Goal: Task Accomplishment & Management: Use online tool/utility

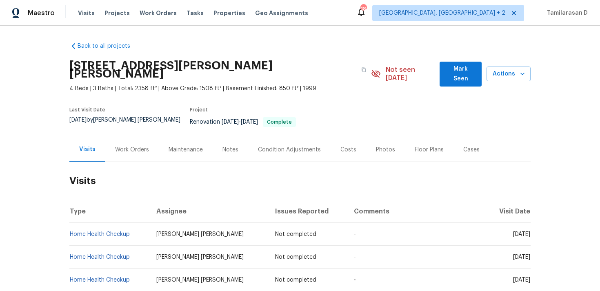
click at [140, 146] on div "Work Orders" at bounding box center [132, 150] width 34 height 8
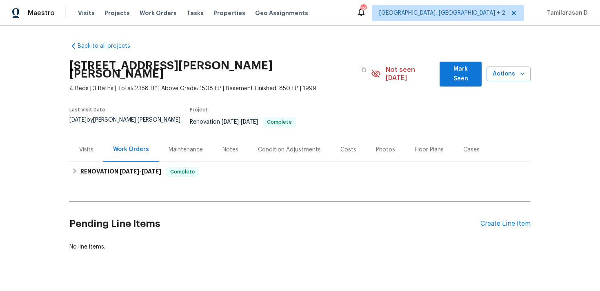
scroll to position [2, 0]
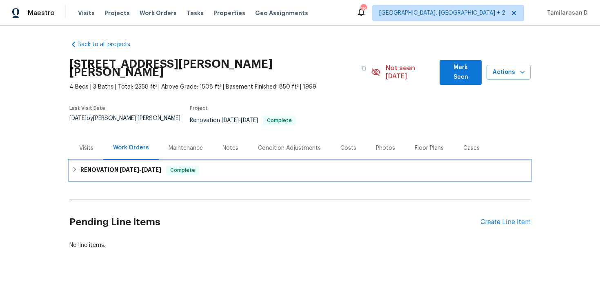
click at [77, 160] on div "RENOVATION [DATE] - [DATE] Complete" at bounding box center [299, 170] width 461 height 20
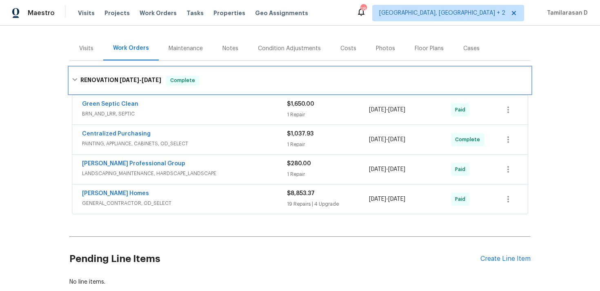
scroll to position [138, 0]
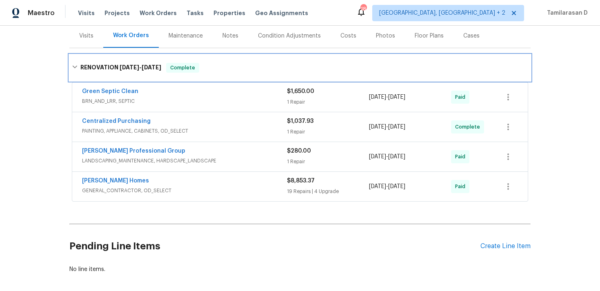
click at [75, 63] on div "RENOVATION [DATE] - [DATE] Complete" at bounding box center [300, 68] width 456 height 10
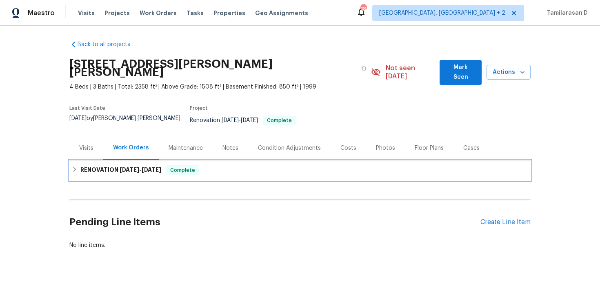
click at [77, 165] on div "RENOVATION [DATE] - [DATE] Complete" at bounding box center [300, 170] width 456 height 10
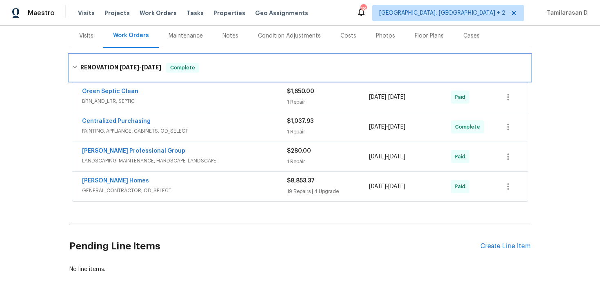
scroll to position [117, 0]
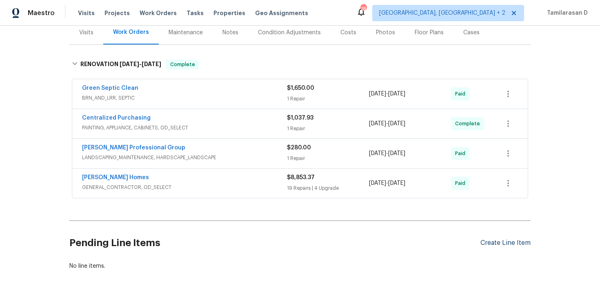
click at [501, 239] on div "Create Line Item" at bounding box center [505, 243] width 50 height 8
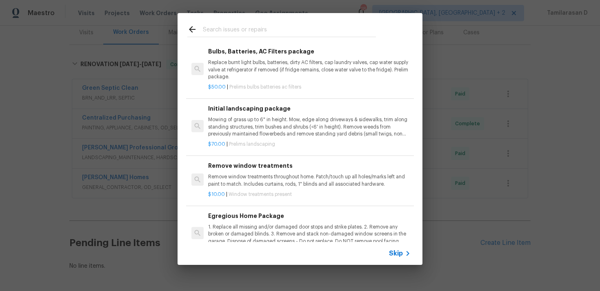
scroll to position [236, 0]
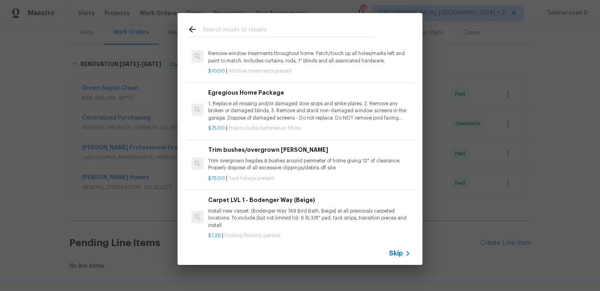
click at [395, 253] on span "Skip" at bounding box center [396, 253] width 14 height 8
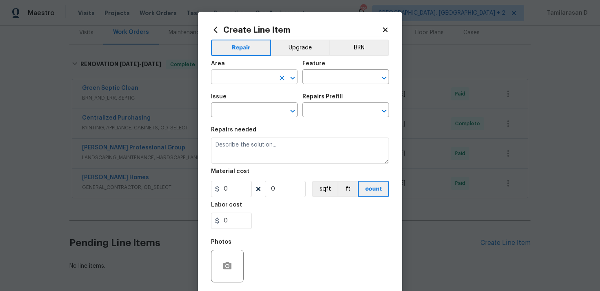
click at [228, 83] on input "text" at bounding box center [243, 77] width 64 height 13
click at [233, 115] on li "Interior Overall" at bounding box center [254, 109] width 86 height 13
type input "Interior Overall"
click at [326, 79] on input "text" at bounding box center [334, 77] width 64 height 13
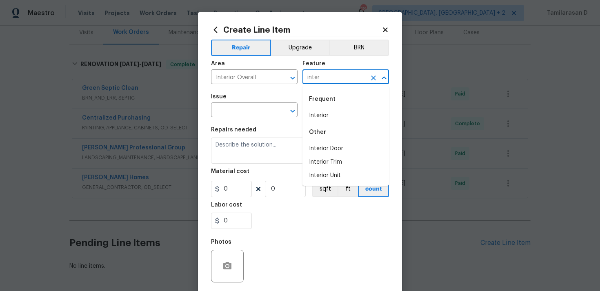
click at [333, 106] on div "Frequent" at bounding box center [345, 99] width 86 height 20
click at [333, 113] on li "Interior" at bounding box center [345, 115] width 86 height 13
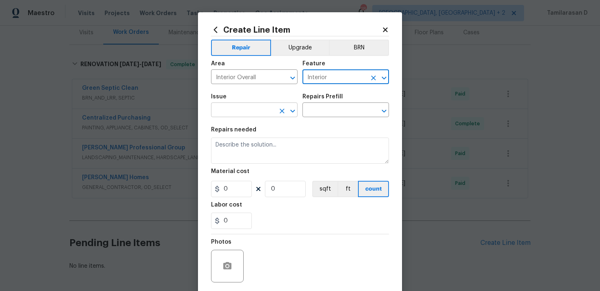
type input "Interior"
click at [240, 105] on input "text" at bounding box center [243, 110] width 64 height 13
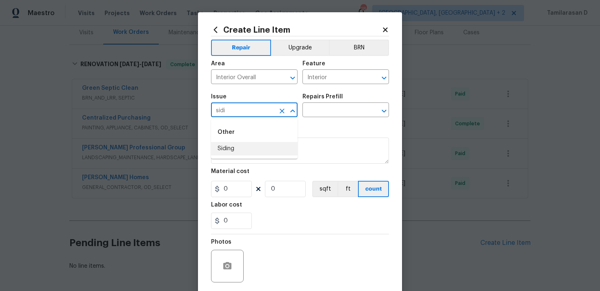
click at [244, 146] on li "Siding" at bounding box center [254, 148] width 86 height 13
type input "Siding"
click at [323, 110] on input "text" at bounding box center [334, 110] width 64 height 13
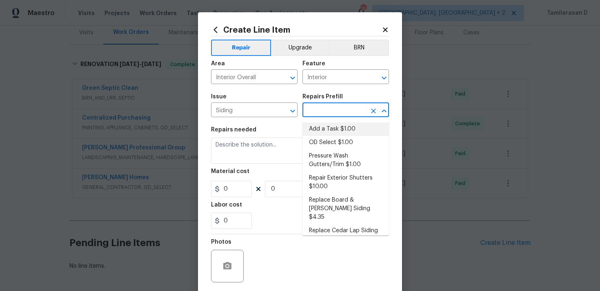
click at [326, 130] on li "Add a Task $1.00" at bounding box center [345, 128] width 86 height 13
type input "Siding"
type input "Add a Task $1.00"
type textarea "HPM to detail"
type input "1"
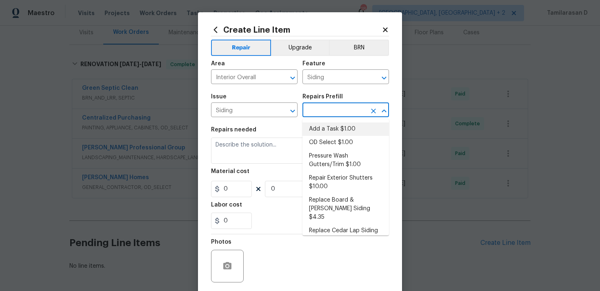
type input "1"
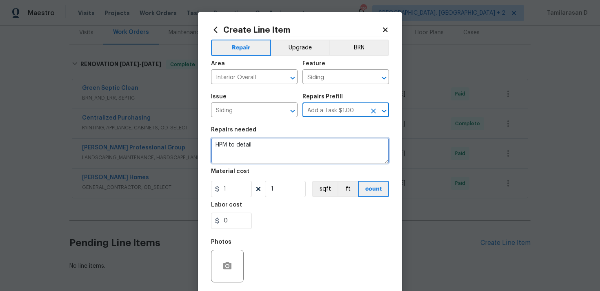
click at [257, 159] on textarea "HPM to detail" at bounding box center [300, 150] width 178 height 26
paste textarea "Feedback received of slight damage to the siding on the side of the home. Pleas…"
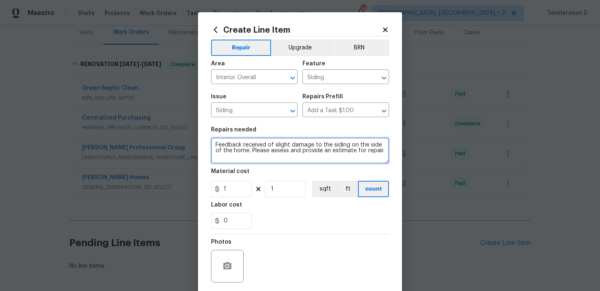
type textarea "Feedback received of slight damage to the siding on the side of the home. Pleas…"
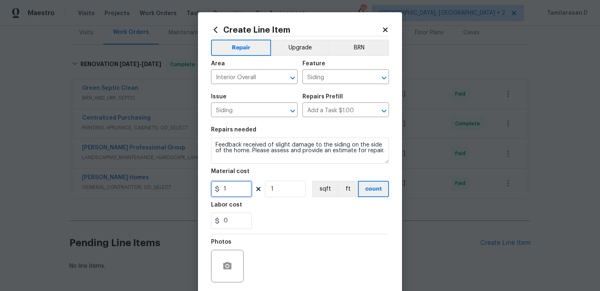
click at [241, 195] on input "1" at bounding box center [231, 189] width 41 height 16
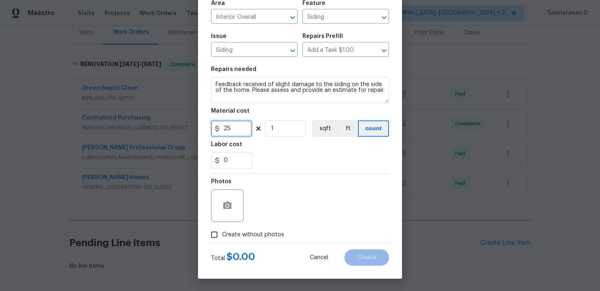
type input "25"
click at [217, 241] on input "Create without photos" at bounding box center [214, 235] width 16 height 16
checkbox input "true"
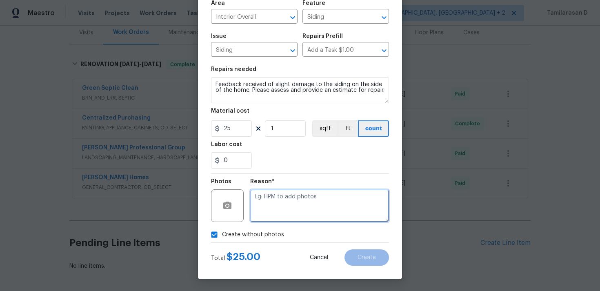
click at [269, 214] on textarea at bounding box center [319, 205] width 139 height 33
type textarea "N/A"
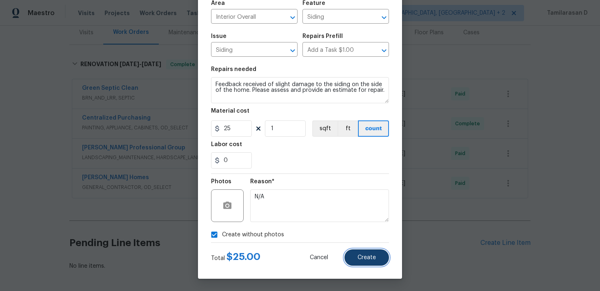
click at [359, 255] on span "Create" at bounding box center [366, 258] width 18 height 6
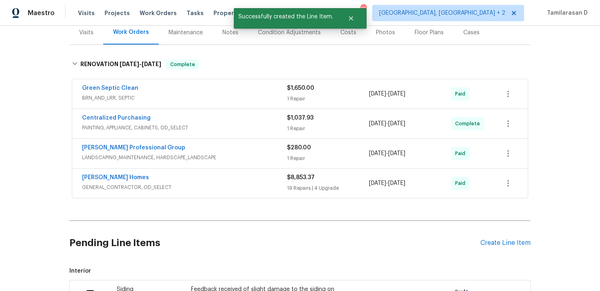
click at [87, 285] on input "checkbox" at bounding box center [93, 293] width 23 height 17
checkbox input "true"
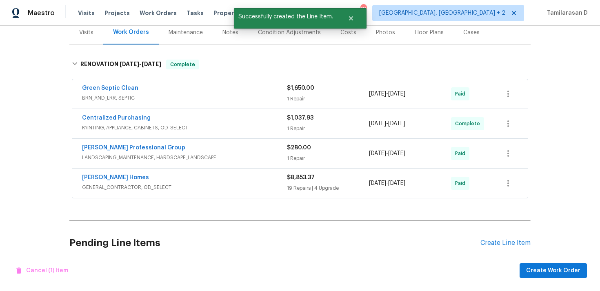
scroll to position [239, 0]
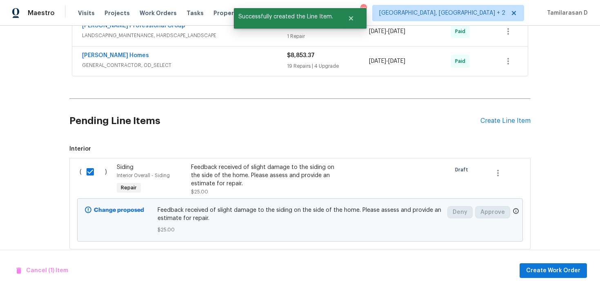
click at [307, 102] on h2 "Pending Line Items" at bounding box center [274, 121] width 411 height 38
click at [513, 117] on div "Create Line Item" at bounding box center [505, 121] width 50 height 8
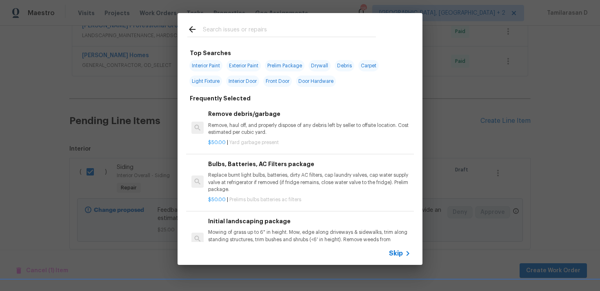
click at [393, 251] on span "Skip" at bounding box center [396, 253] width 14 height 8
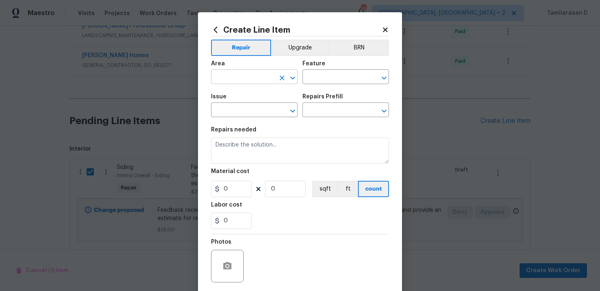
click at [228, 74] on input "text" at bounding box center [243, 77] width 64 height 13
click at [258, 103] on li "Exterior Overall" at bounding box center [254, 109] width 86 height 13
type input "Exterior Overall"
click at [320, 80] on input "text" at bounding box center [334, 77] width 64 height 13
type input "p"
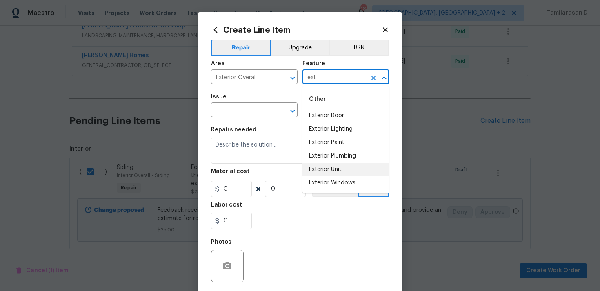
click at [332, 165] on li "Exterior Unit" at bounding box center [345, 169] width 86 height 13
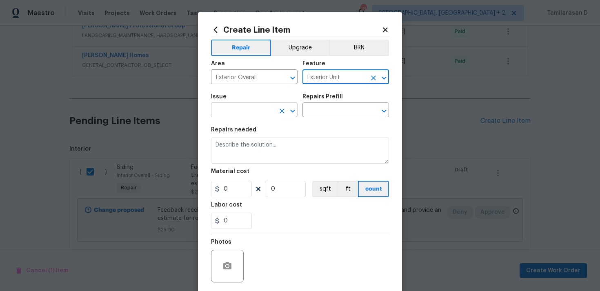
type input "Exterior Unit"
click at [248, 115] on input "text" at bounding box center [243, 110] width 64 height 13
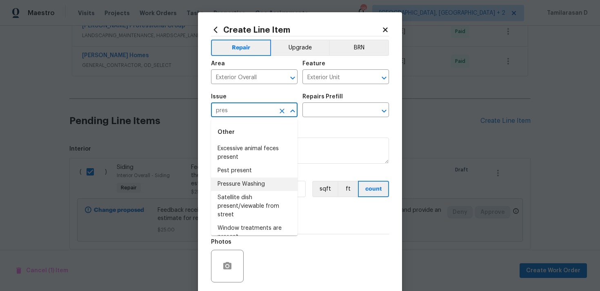
click at [243, 189] on li "Pressure Washing" at bounding box center [254, 183] width 86 height 13
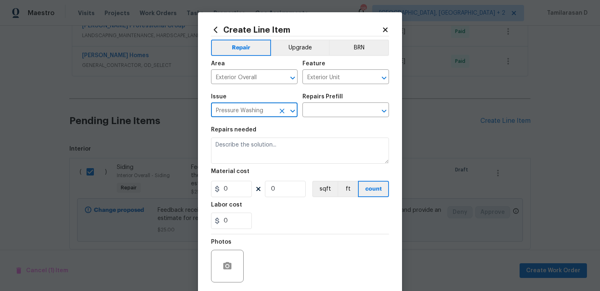
type input "Pressure Washing"
click at [333, 103] on div "Repairs Prefill" at bounding box center [345, 99] width 86 height 11
click at [329, 109] on input "text" at bounding box center [334, 110] width 64 height 13
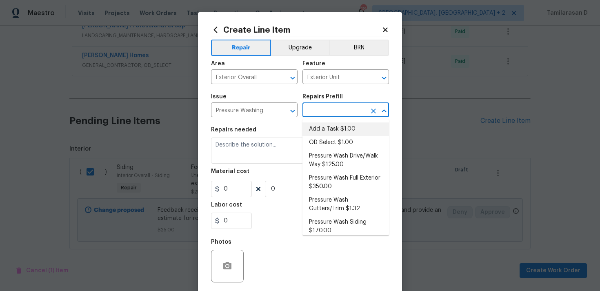
click at [319, 131] on li "Add a Task $1.00" at bounding box center [345, 128] width 86 height 13
type input "Siding"
type input "Add a Task $1.00"
type textarea "HPM to detail"
type input "1"
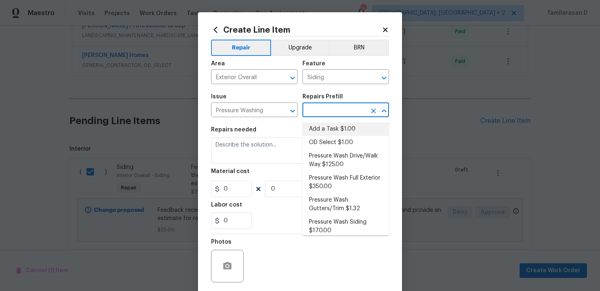
type input "1"
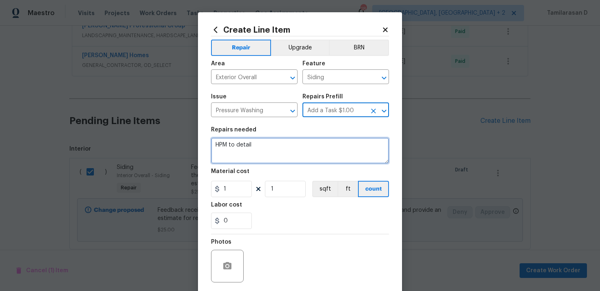
click at [240, 146] on textarea "HPM to detail" at bounding box center [300, 150] width 178 height 26
paste textarea "The back exterior of the home requires pressure washing. Please clean all affec…"
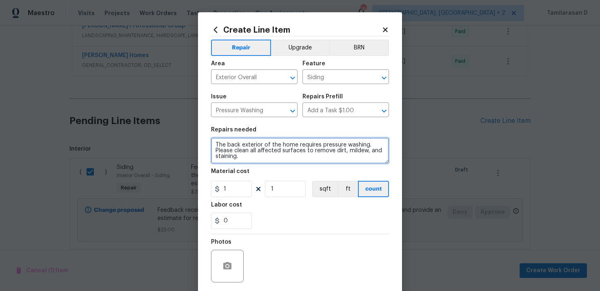
type textarea "The back exterior of the home requires pressure washing. Please clean all affec…"
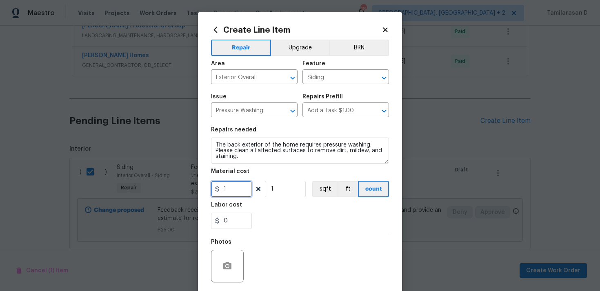
click at [228, 186] on input "1" at bounding box center [231, 189] width 41 height 16
type input "50"
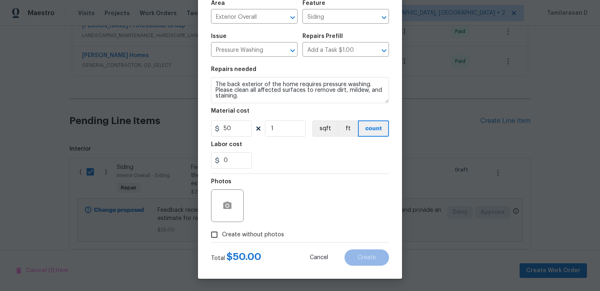
click at [223, 240] on label "Create without photos" at bounding box center [245, 235] width 78 height 16
click at [222, 240] on input "Create without photos" at bounding box center [214, 235] width 16 height 16
checkbox input "true"
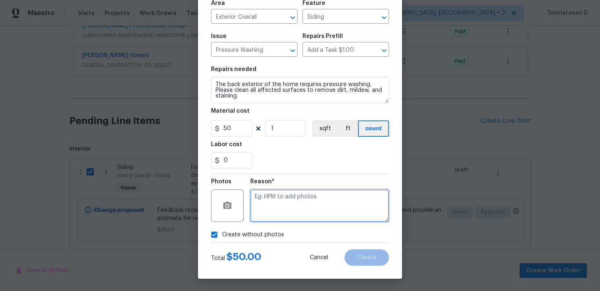
click at [277, 213] on textarea at bounding box center [319, 205] width 139 height 33
type textarea "N/A"
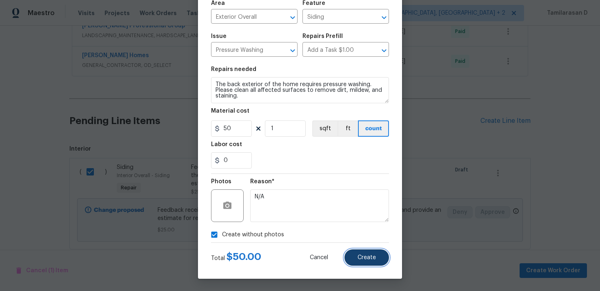
click at [372, 261] on button "Create" at bounding box center [366, 257] width 44 height 16
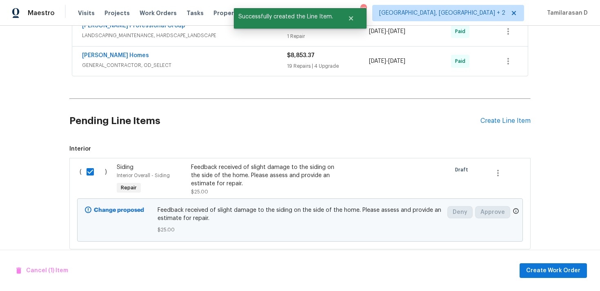
checkbox input "false"
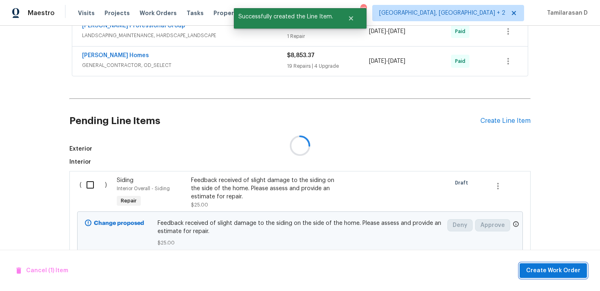
click at [556, 271] on span "Create Work Order" at bounding box center [553, 271] width 54 height 10
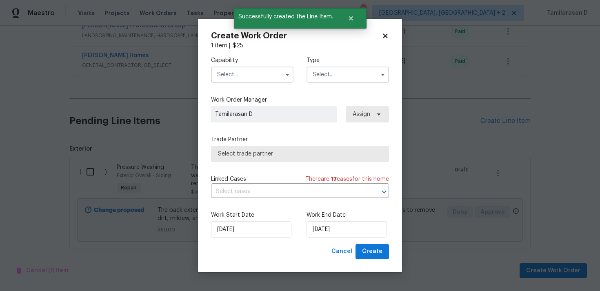
click at [387, 37] on icon at bounding box center [384, 35] width 7 height 7
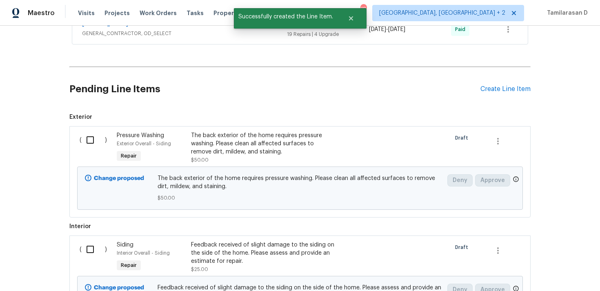
scroll to position [307, 0]
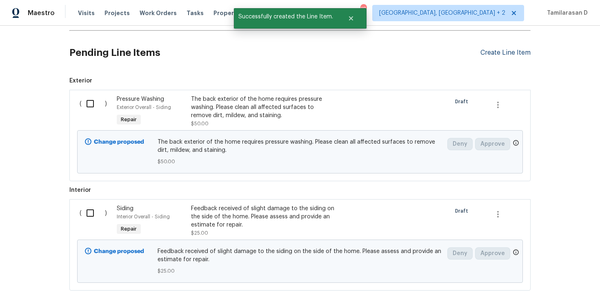
click at [483, 49] on div "Create Line Item" at bounding box center [505, 53] width 50 height 8
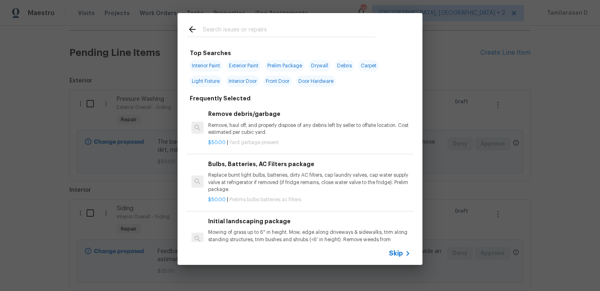
click at [390, 254] on span "Skip" at bounding box center [396, 253] width 14 height 8
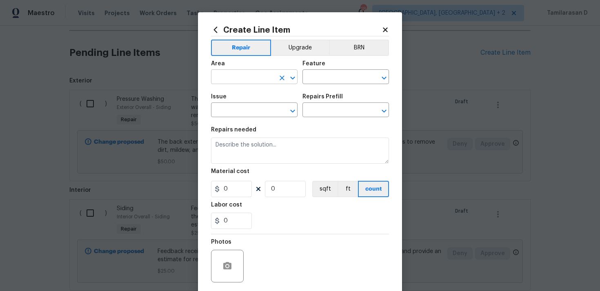
click at [230, 75] on input "text" at bounding box center [243, 77] width 64 height 13
click at [259, 109] on li "Exterior Overall" at bounding box center [254, 109] width 86 height 13
type input "Exterior Overall"
click at [340, 82] on input "text" at bounding box center [334, 77] width 64 height 13
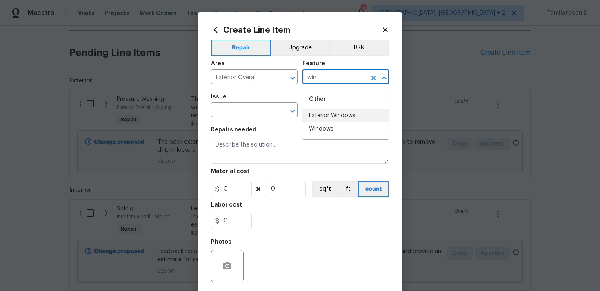
click at [332, 115] on li "Exterior Windows" at bounding box center [345, 115] width 86 height 13
type input "Exterior Windows"
click at [256, 111] on input "text" at bounding box center [243, 110] width 64 height 13
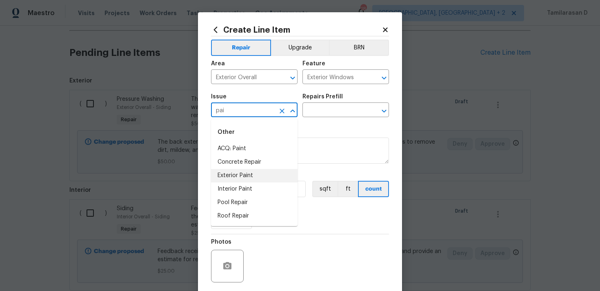
click at [250, 177] on li "Exterior Paint" at bounding box center [254, 175] width 86 height 13
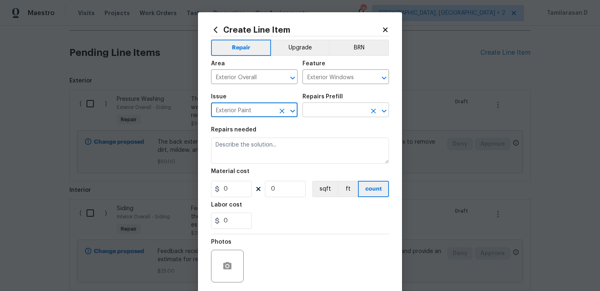
type input "Exterior Paint"
click at [331, 112] on input "text" at bounding box center [334, 110] width 64 height 13
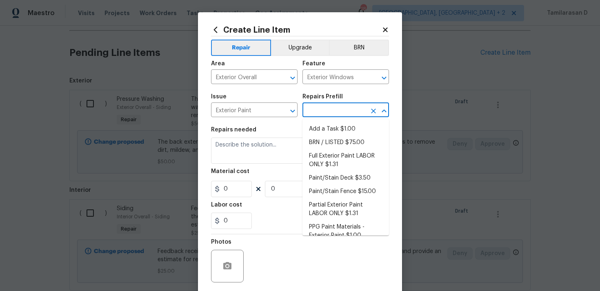
click at [323, 126] on li "Add a Task $1.00" at bounding box center [345, 128] width 86 height 13
type input "Overall Paint"
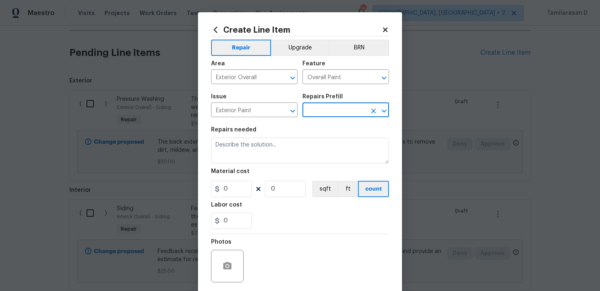
type input "Add a Task $1.00"
type textarea "HPM to detail"
type input "1"
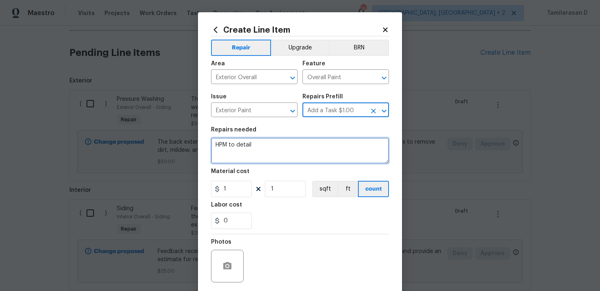
click at [256, 140] on textarea "HPM to detail" at bounding box center [300, 150] width 178 height 26
paste textarea "The exterior window frames need paint. Please prep, prime, and paint to ensure …"
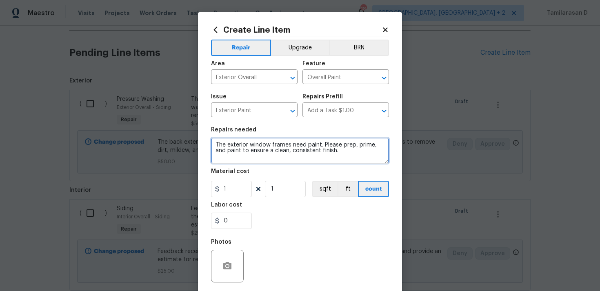
type textarea "The exterior window frames need paint. Please prep, prime, and paint to ensure …"
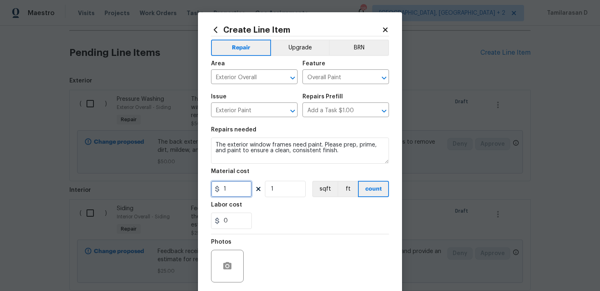
click at [228, 189] on input "1" at bounding box center [231, 189] width 41 height 16
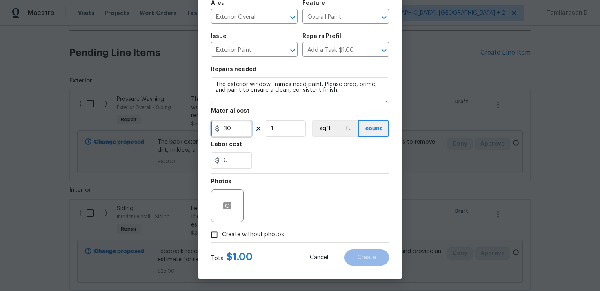
type input "30"
click at [218, 244] on div "Total $ 1.00 Cancel Create" at bounding box center [300, 254] width 178 height 23
click at [218, 238] on input "Create without photos" at bounding box center [214, 235] width 16 height 16
checkbox input "true"
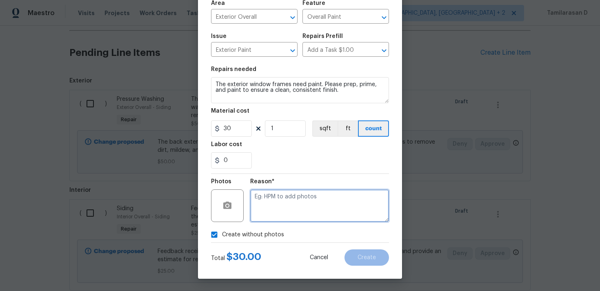
click at [266, 208] on textarea at bounding box center [319, 205] width 139 height 33
type textarea "N/A"
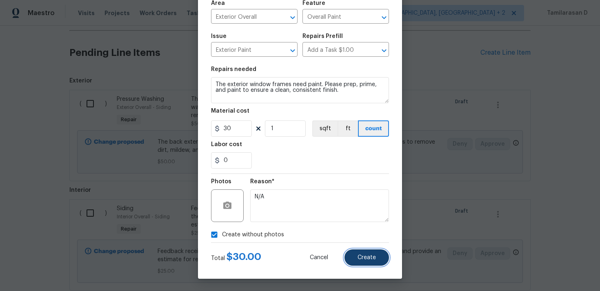
click at [370, 253] on button "Create" at bounding box center [366, 257] width 44 height 16
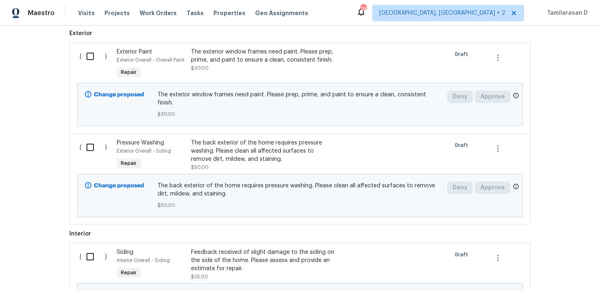
scroll to position [360, 0]
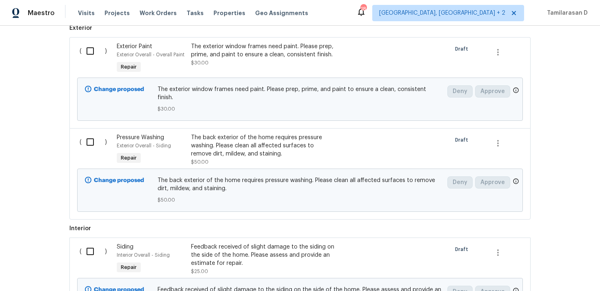
click at [92, 243] on input "checkbox" at bounding box center [93, 251] width 23 height 17
checkbox input "true"
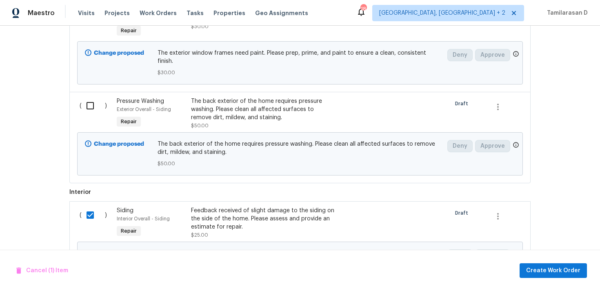
scroll to position [430, 0]
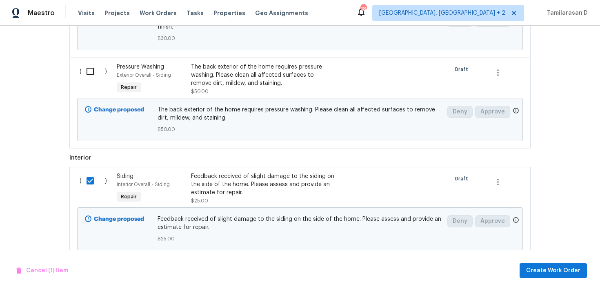
click at [84, 60] on div "( )" at bounding box center [95, 79] width 37 height 38
click at [89, 63] on input "checkbox" at bounding box center [93, 71] width 23 height 17
checkbox input "true"
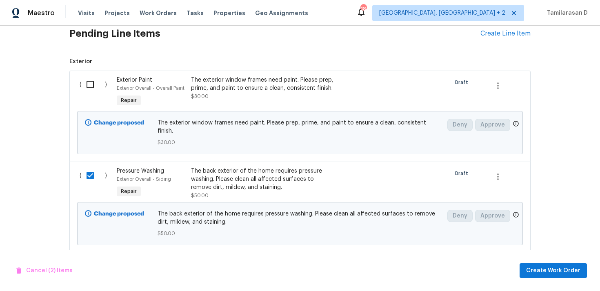
scroll to position [173, 0]
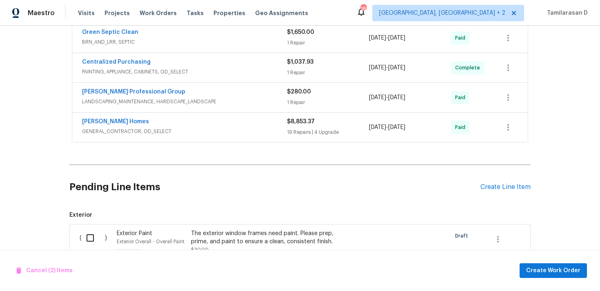
click at [91, 229] on input "checkbox" at bounding box center [93, 237] width 23 height 17
checkbox input "true"
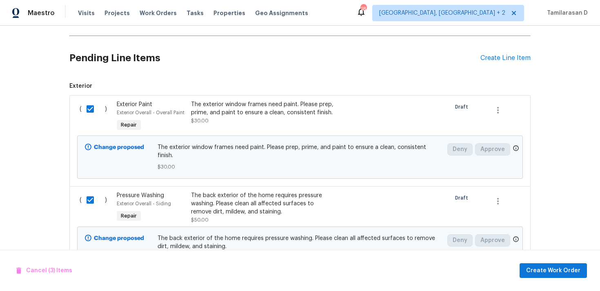
scroll to position [301, 0]
click at [571, 268] on span "Create Work Order" at bounding box center [553, 271] width 54 height 10
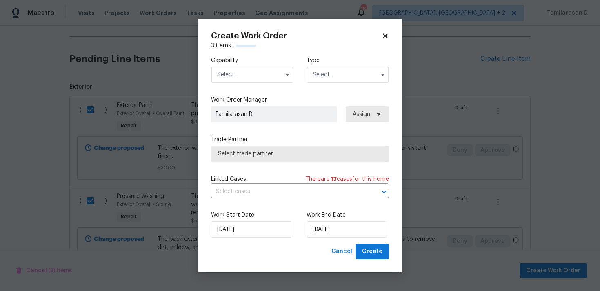
checkbox input "false"
click at [347, 73] on input "text" at bounding box center [347, 74] width 82 height 16
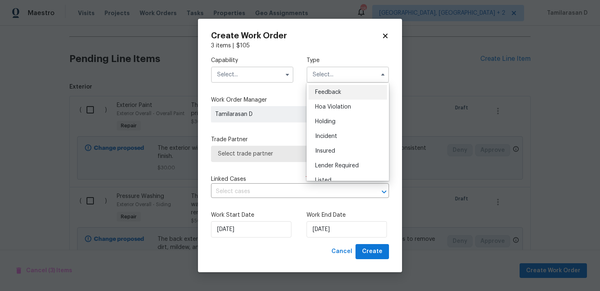
click at [331, 87] on div "Feedback" at bounding box center [347, 92] width 78 height 15
type input "Feedback"
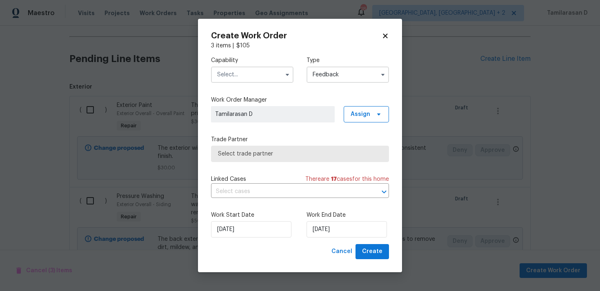
click at [239, 69] on input "text" at bounding box center [252, 74] width 82 height 16
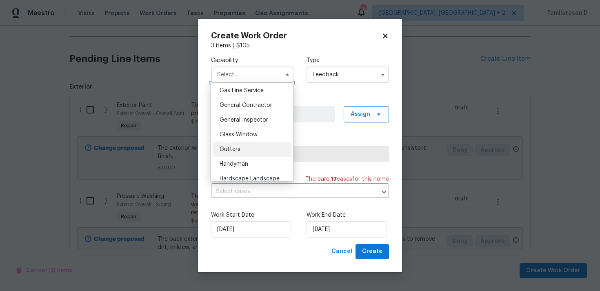
scroll to position [389, 0]
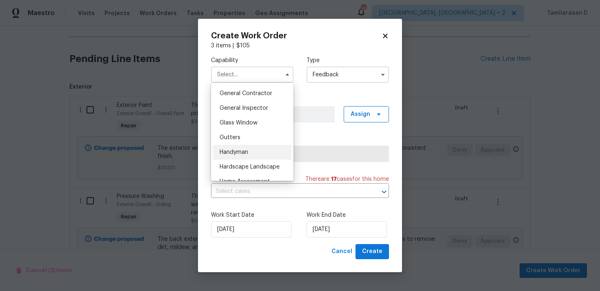
click at [244, 157] on div "Handyman" at bounding box center [252, 152] width 78 height 15
type input "Handyman"
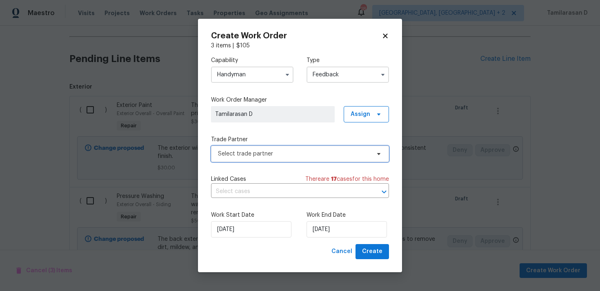
click at [261, 150] on span "Select trade partner" at bounding box center [294, 154] width 152 height 8
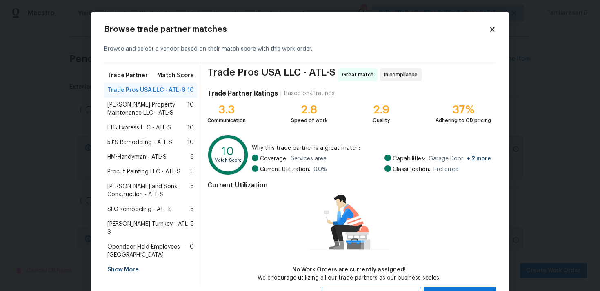
click at [134, 111] on span "[PERSON_NAME] Property Maintenance LLC - ATL-S" at bounding box center [147, 109] width 80 height 16
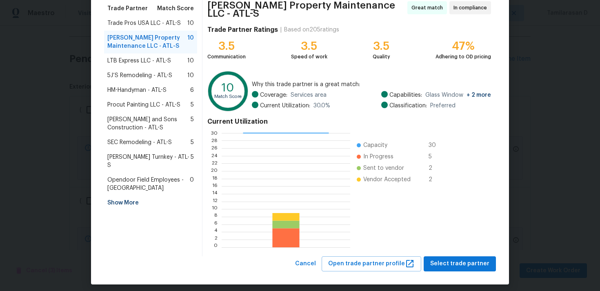
scroll to position [69, 0]
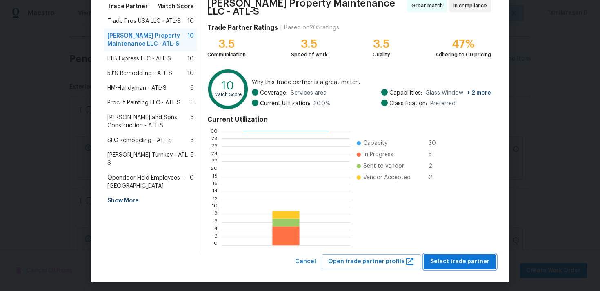
click at [459, 257] on span "Select trade partner" at bounding box center [459, 262] width 59 height 10
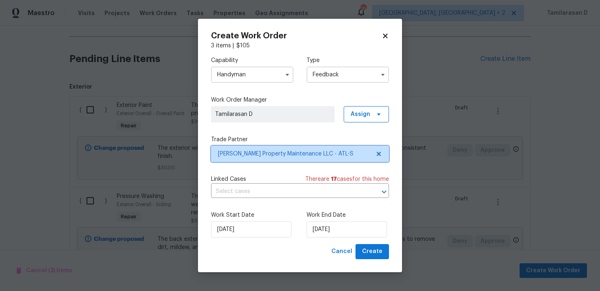
scroll to position [0, 0]
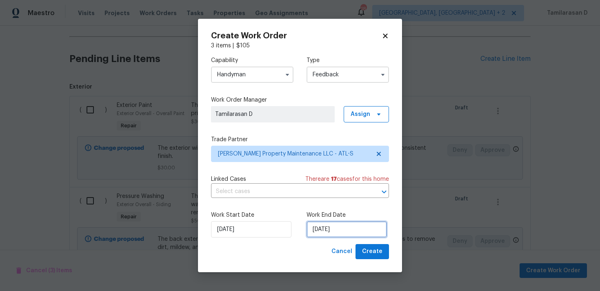
click at [326, 233] on input "[DATE]" at bounding box center [346, 229] width 80 height 16
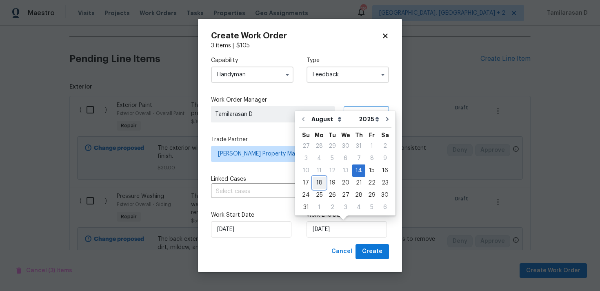
click at [321, 186] on div "18" at bounding box center [318, 182] width 13 height 11
type input "[DATE]"
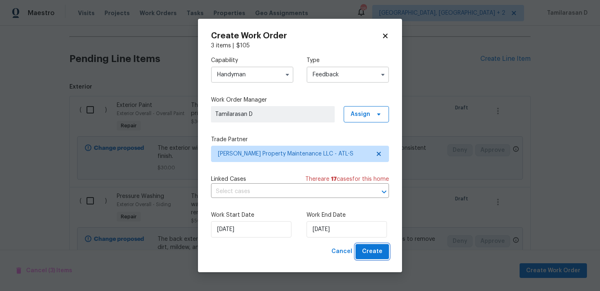
click at [372, 254] on span "Create" at bounding box center [372, 251] width 20 height 10
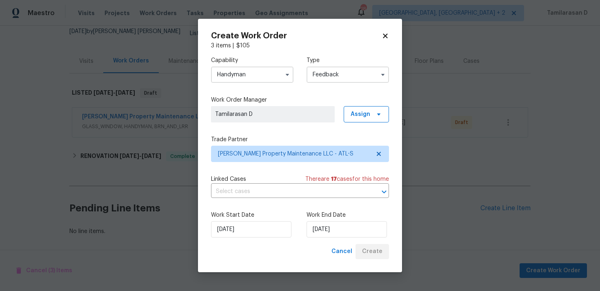
scroll to position [75, 0]
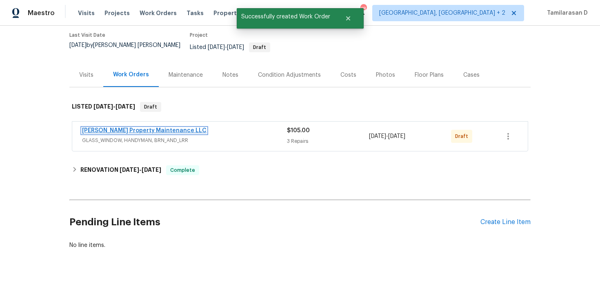
click at [141, 128] on link "[PERSON_NAME] Property Maintenance LLC" at bounding box center [144, 131] width 124 height 6
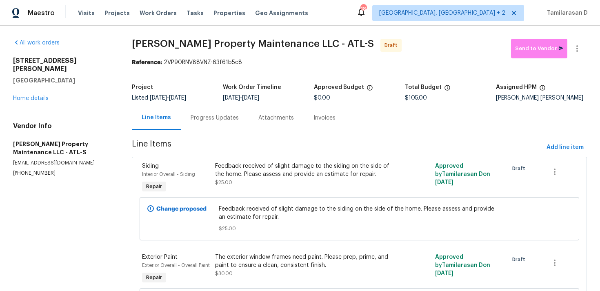
click at [193, 128] on div "Progress Updates" at bounding box center [215, 118] width 68 height 24
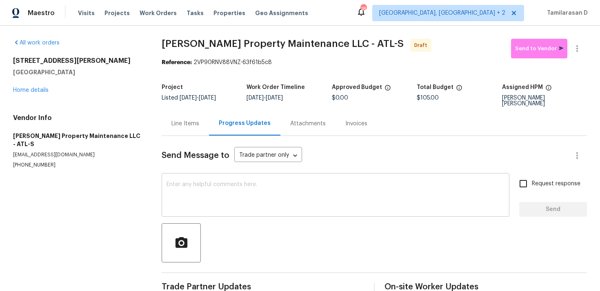
click at [213, 182] on textarea at bounding box center [335, 196] width 338 height 29
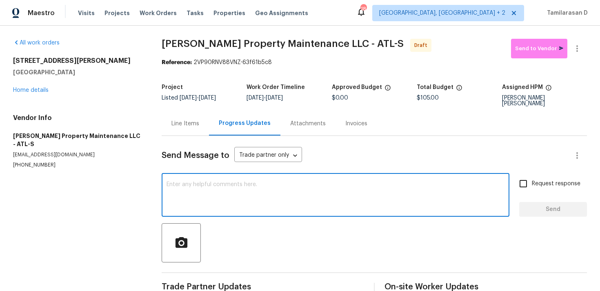
paste textarea "Hey, this is Tamil from Opendoor. I’m confirming you received the WO for the pr…"
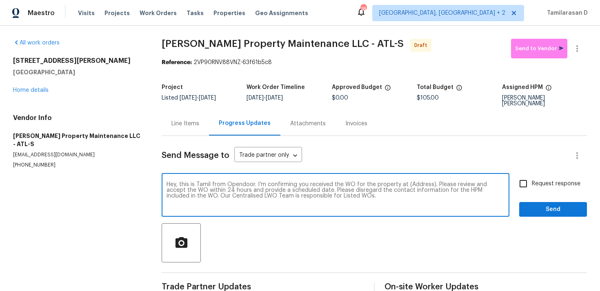
click at [422, 182] on textarea "Hey, this is Tamil from Opendoor. I’m confirming you received the WO for the pr…" at bounding box center [335, 196] width 338 height 29
paste textarea "[STREET_ADDRESS][PERSON_NAME][PERSON_NAME]"
type textarea "Hey, this is Tamil from Opendoor. I’m confirming you received the WO for the pr…"
click at [531, 181] on input "Request response" at bounding box center [522, 183] width 17 height 17
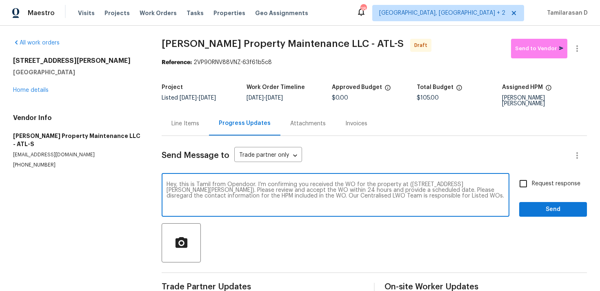
checkbox input "true"
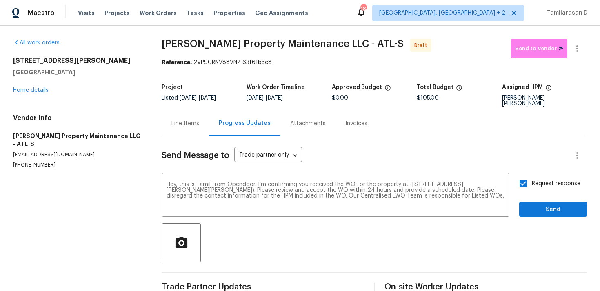
click at [565, 214] on div "Send Message to Trade partner only Trade partner only ​ Hey, this is Tamil from…" at bounding box center [374, 216] width 425 height 160
click at [556, 204] on span "Send" at bounding box center [552, 209] width 55 height 10
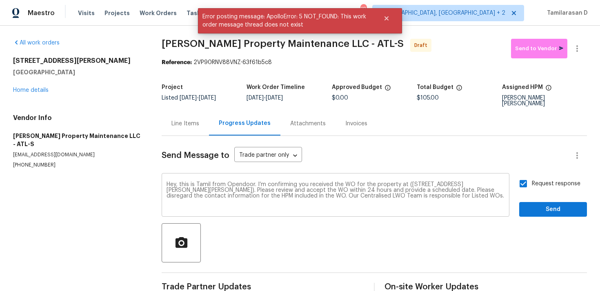
scroll to position [12, 0]
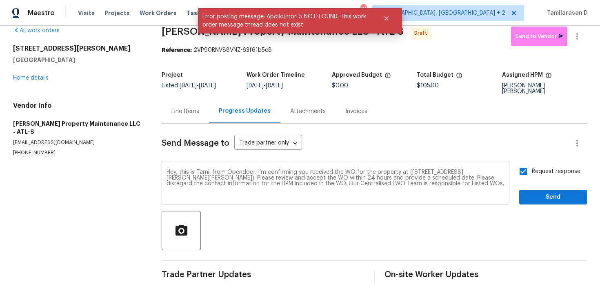
click at [396, 170] on textarea "Hey, this is Tamil from Opendoor. I’m confirming you received the WO for the pr…" at bounding box center [335, 183] width 338 height 29
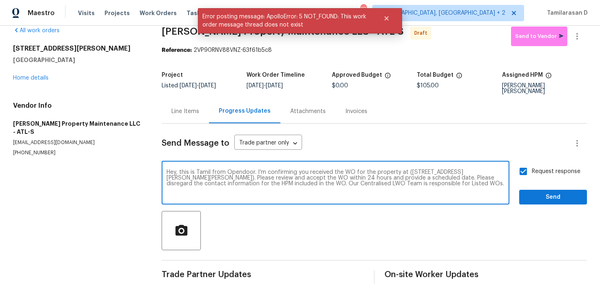
click at [396, 170] on textarea "Hey, this is Tamil from Opendoor. I’m confirming you received the WO for the pr…" at bounding box center [335, 183] width 338 height 29
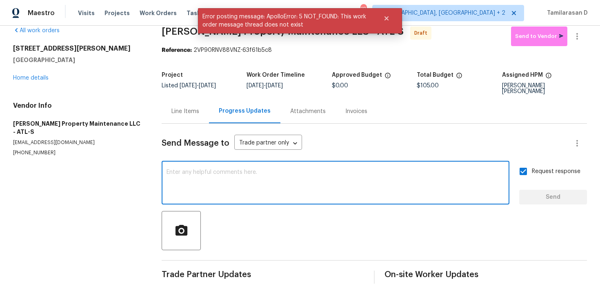
click at [231, 171] on textarea at bounding box center [335, 183] width 338 height 29
paste textarea "Hey, this is Tamil from Opendoor. I’m confirming you received the WO for the pr…"
type textarea "Hey, this is Tamil from Opendoor. I’m confirming you received the WO for the pr…"
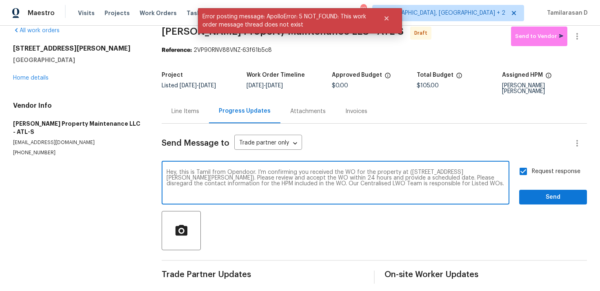
click at [545, 183] on div "Request response Send" at bounding box center [553, 184] width 68 height 42
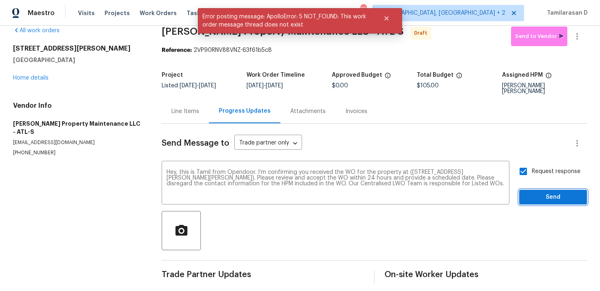
click at [545, 192] on span "Send" at bounding box center [552, 197] width 55 height 10
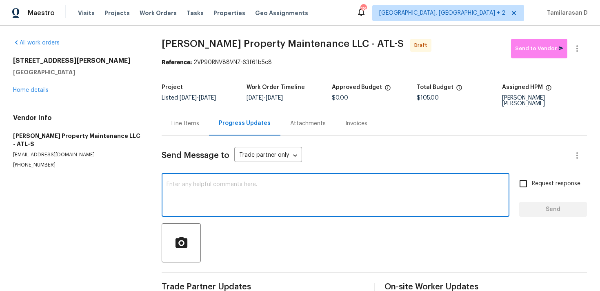
click at [169, 184] on textarea at bounding box center [335, 196] width 338 height 29
paste textarea "Hey, this is Tamil from Opendoor. I’m confirming you received the WO for the pr…"
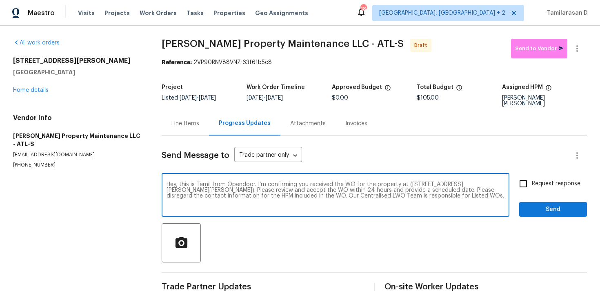
type textarea "Hey, this is Tamil from Opendoor. I’m confirming you received the WO for the pr…"
click at [547, 207] on span "Send" at bounding box center [552, 209] width 55 height 10
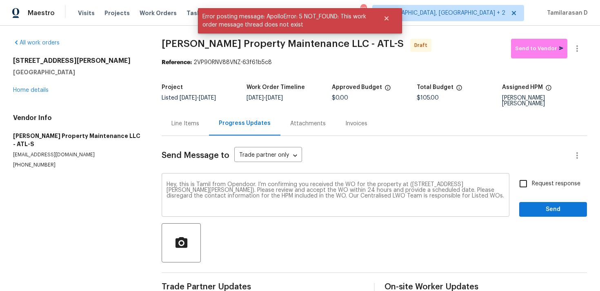
scroll to position [12, 0]
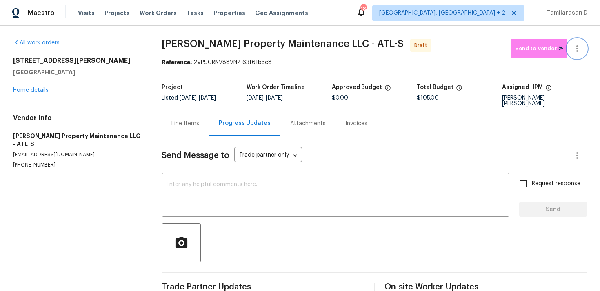
click at [580, 51] on icon "button" at bounding box center [577, 49] width 10 height 10
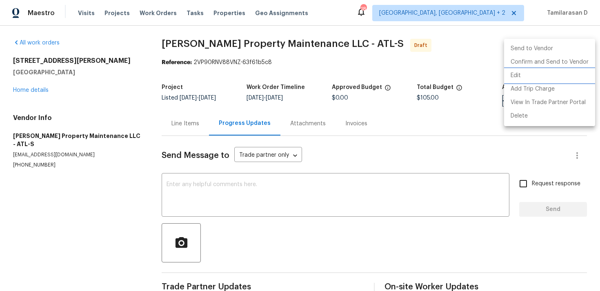
click at [517, 69] on li "Edit" at bounding box center [549, 75] width 91 height 13
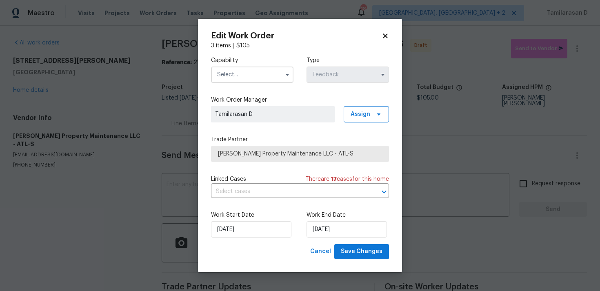
click at [264, 76] on input "text" at bounding box center [252, 74] width 82 height 16
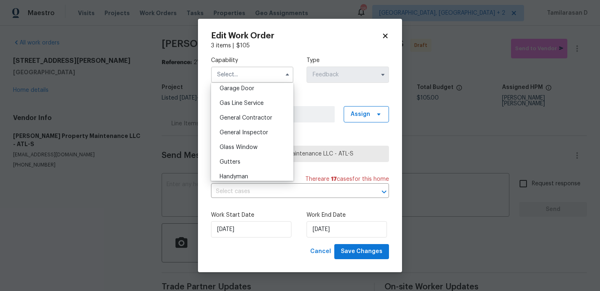
scroll to position [376, 0]
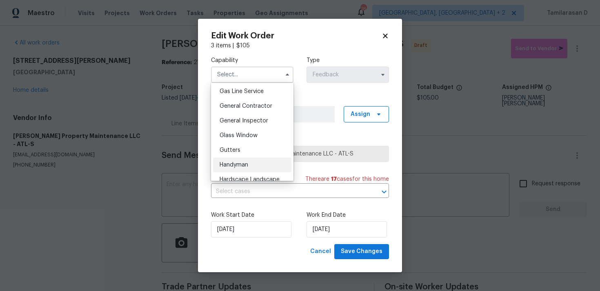
click at [229, 162] on span "Handyman" at bounding box center [233, 165] width 29 height 6
type input "Handyman"
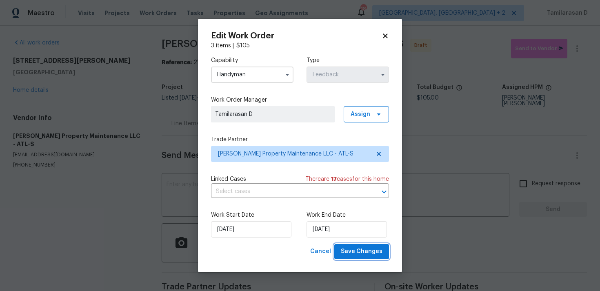
click at [353, 246] on button "Save Changes" at bounding box center [361, 251] width 55 height 15
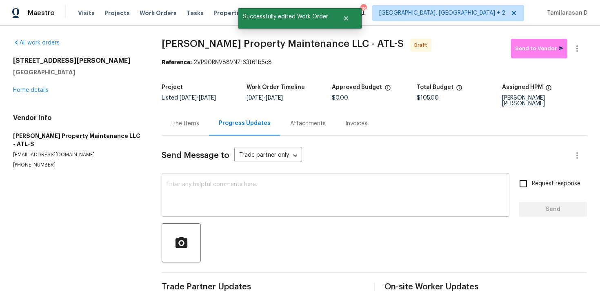
click at [231, 190] on textarea at bounding box center [335, 196] width 338 height 29
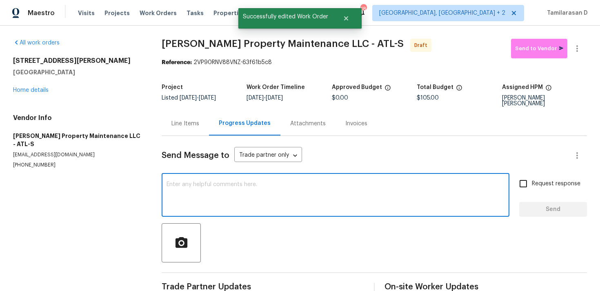
paste textarea "Hey, this is Tamil from Opendoor. I’m confirming you received the WO for the pr…"
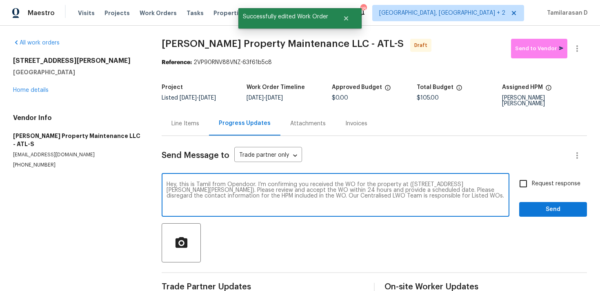
type textarea "Hey, this is Tamil from Opendoor. I’m confirming you received the WO for the pr…"
click at [535, 204] on span "Send" at bounding box center [552, 209] width 55 height 10
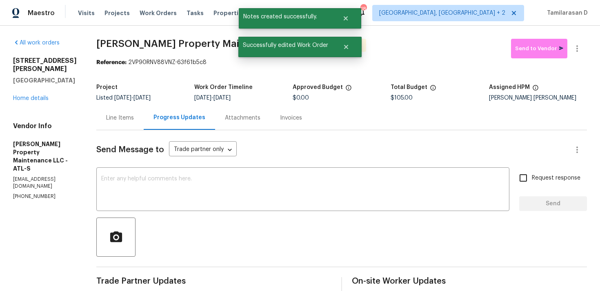
scroll to position [69, 0]
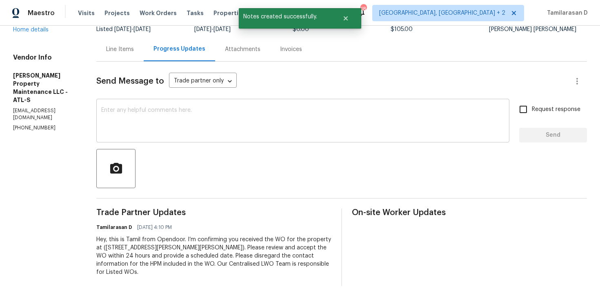
click at [144, 115] on textarea at bounding box center [302, 121] width 403 height 29
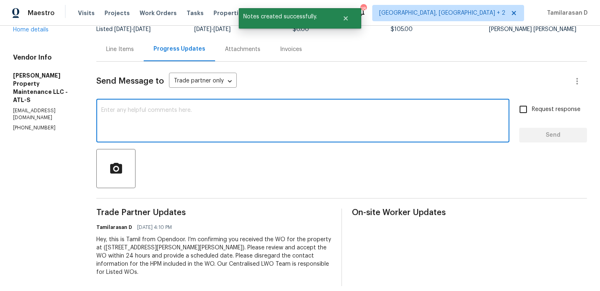
scroll to position [0, 0]
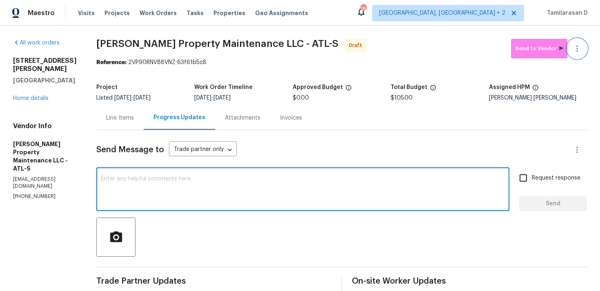
click at [579, 50] on icon "button" at bounding box center [577, 49] width 10 height 10
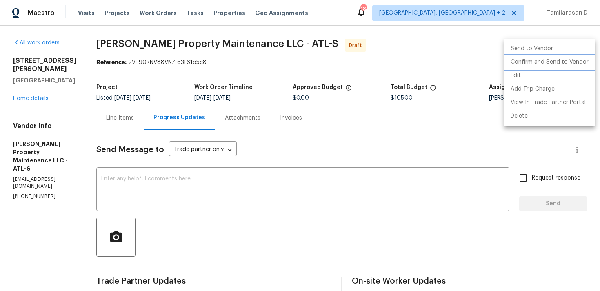
click at [546, 60] on li "Confirm and Send to Vendor" at bounding box center [549, 61] width 91 height 13
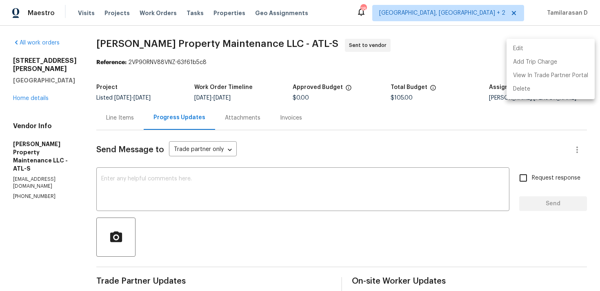
click at [394, 50] on div at bounding box center [300, 145] width 600 height 291
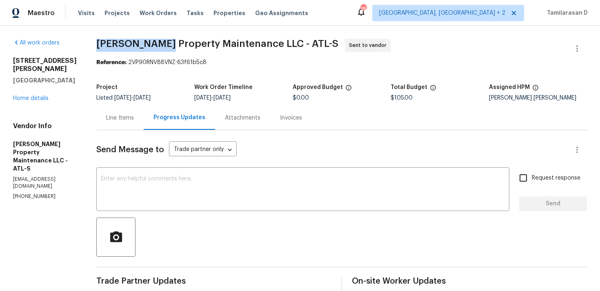
drag, startPoint x: 100, startPoint y: 42, endPoint x: 161, endPoint y: 42, distance: 61.2
click at [161, 42] on span "[PERSON_NAME] Property Maintenance LLC - ATL-S" at bounding box center [217, 44] width 242 height 10
copy span "Glen Property"
click at [100, 19] on div "Visits Projects Work Orders Tasks Properties Geo Assignments" at bounding box center [198, 13] width 240 height 16
